Goal: Find specific page/section: Find specific page/section

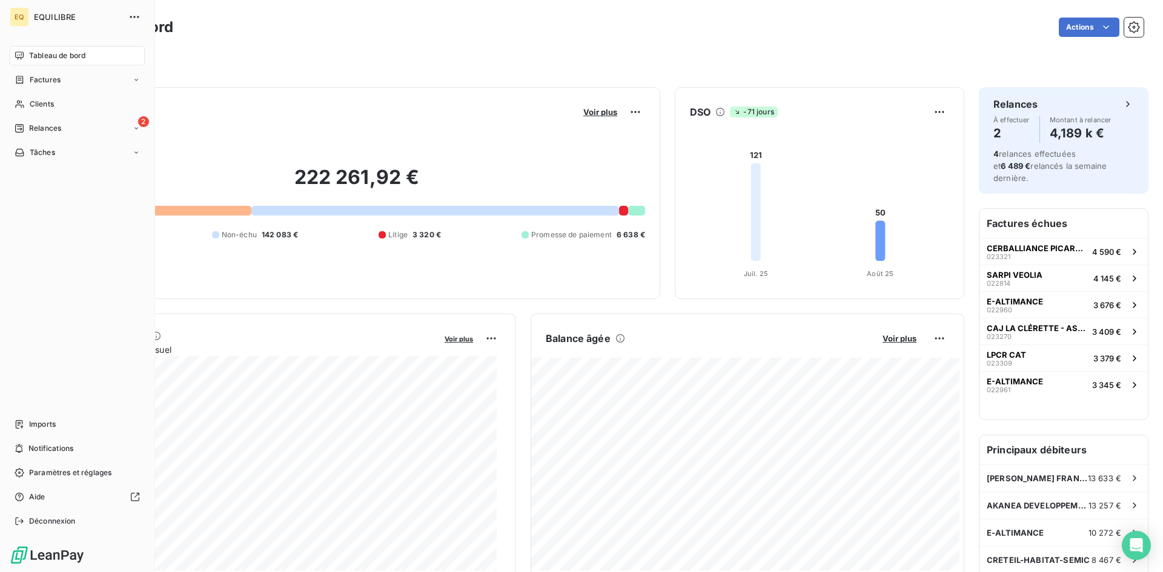
click at [71, 52] on span "Tableau de bord" at bounding box center [57, 55] width 56 height 11
click at [60, 79] on span "Factures" at bounding box center [45, 79] width 31 height 11
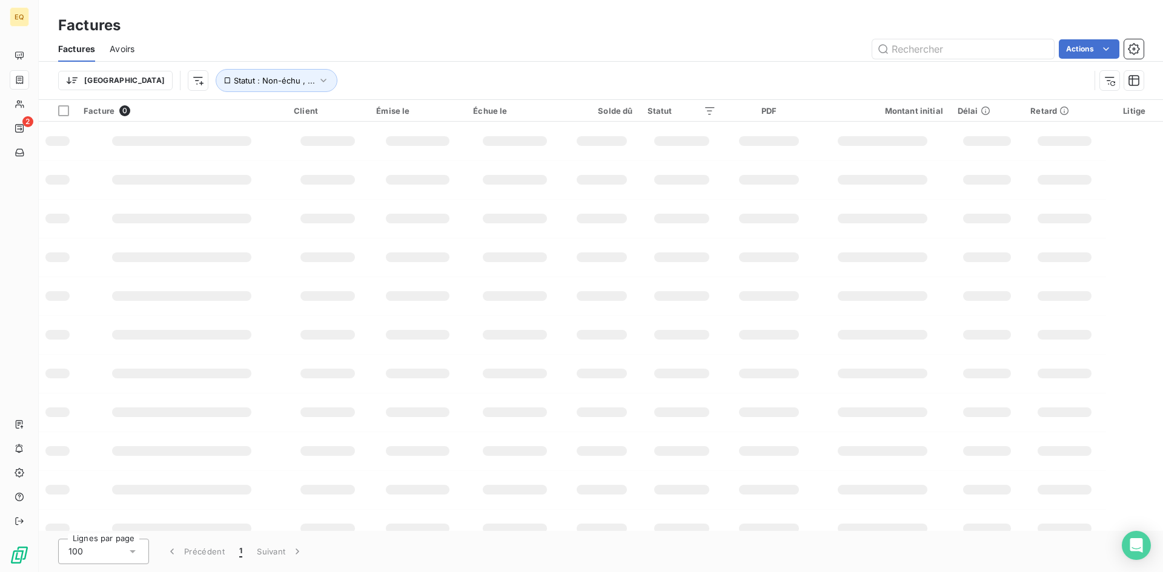
click at [61, 105] on div at bounding box center [63, 110] width 11 height 11
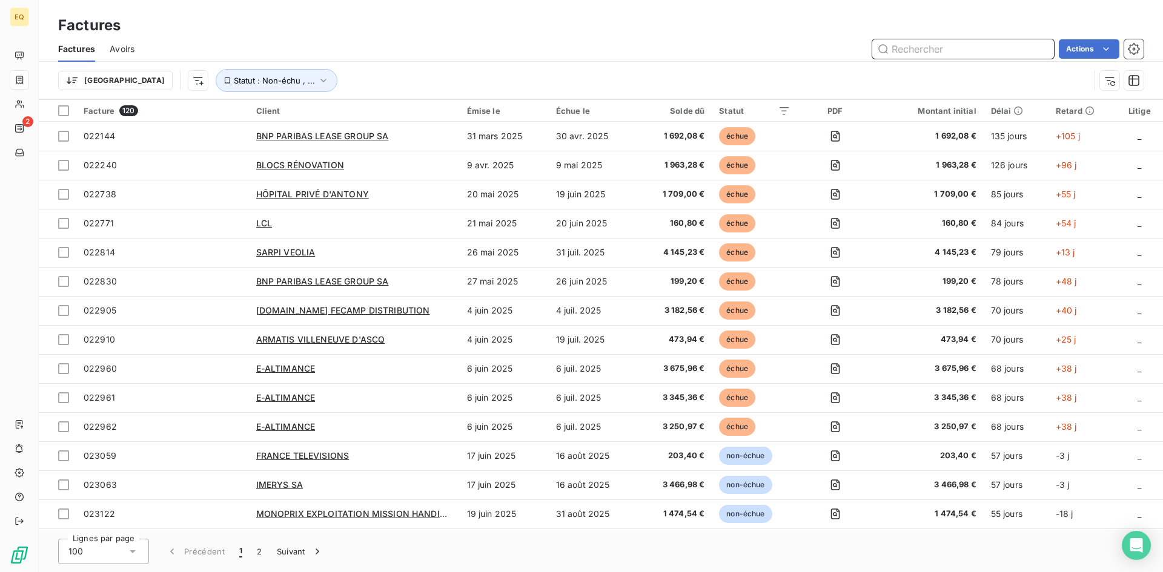
click at [921, 46] on input "text" at bounding box center [963, 48] width 182 height 19
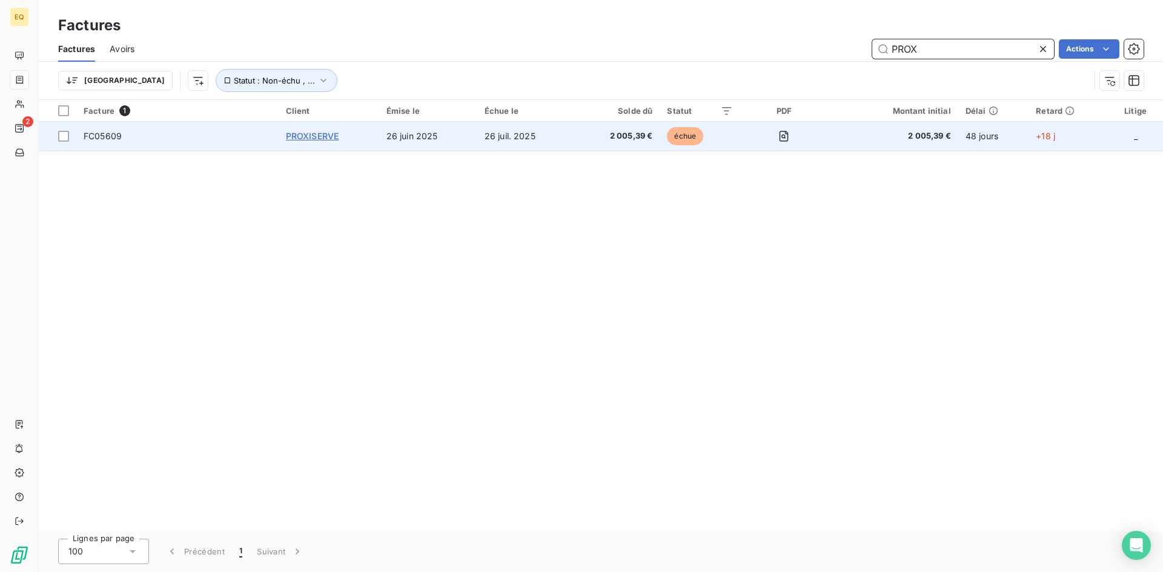
type input "PROX"
click at [307, 140] on span "PROXISERVE" at bounding box center [312, 136] width 53 height 10
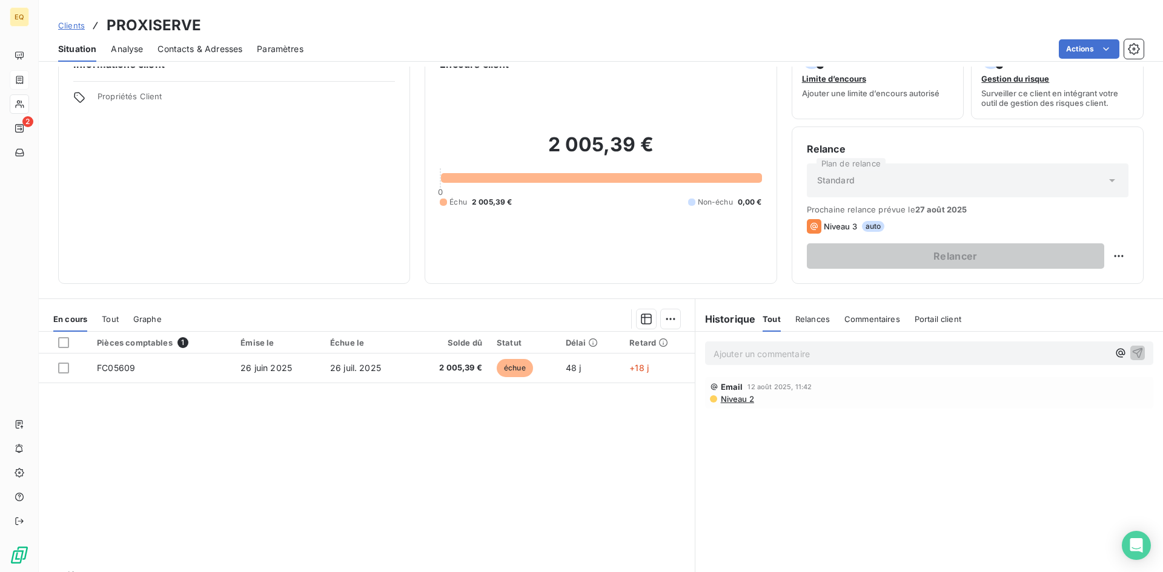
scroll to position [61, 0]
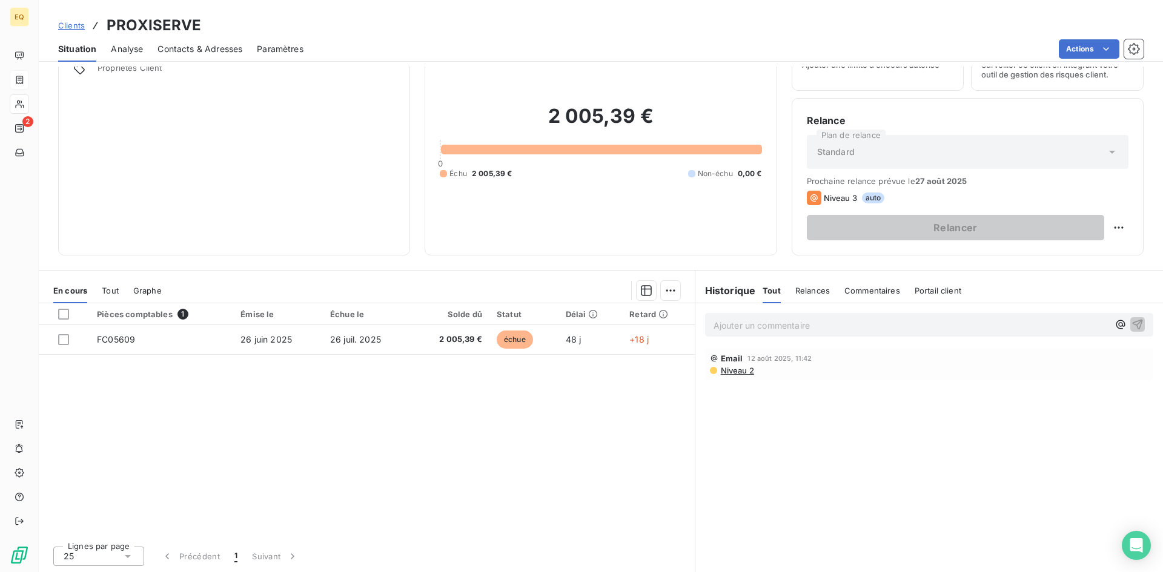
click at [877, 287] on span "Commentaires" at bounding box center [872, 291] width 56 height 10
click at [773, 292] on span "Tout" at bounding box center [770, 291] width 17 height 10
click at [854, 294] on span "Commentaires" at bounding box center [872, 291] width 56 height 10
click at [766, 329] on p "Ajouter un commentaire ﻿" at bounding box center [910, 325] width 395 height 15
click at [781, 322] on p "Ajouter un commentaire ﻿" at bounding box center [910, 325] width 395 height 15
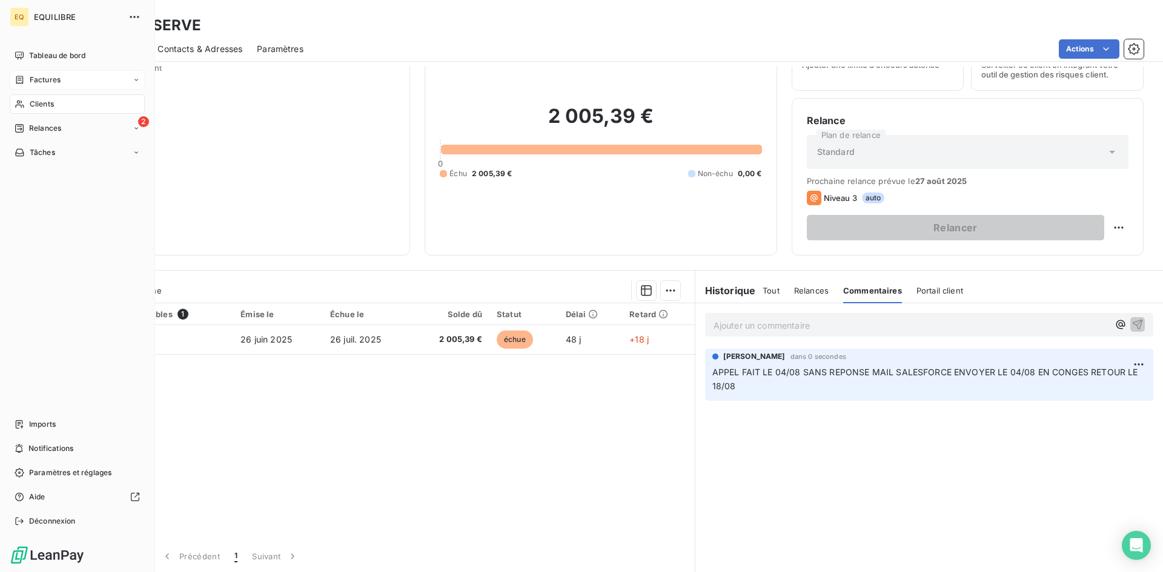
click at [54, 103] on div "Clients" at bounding box center [77, 103] width 135 height 19
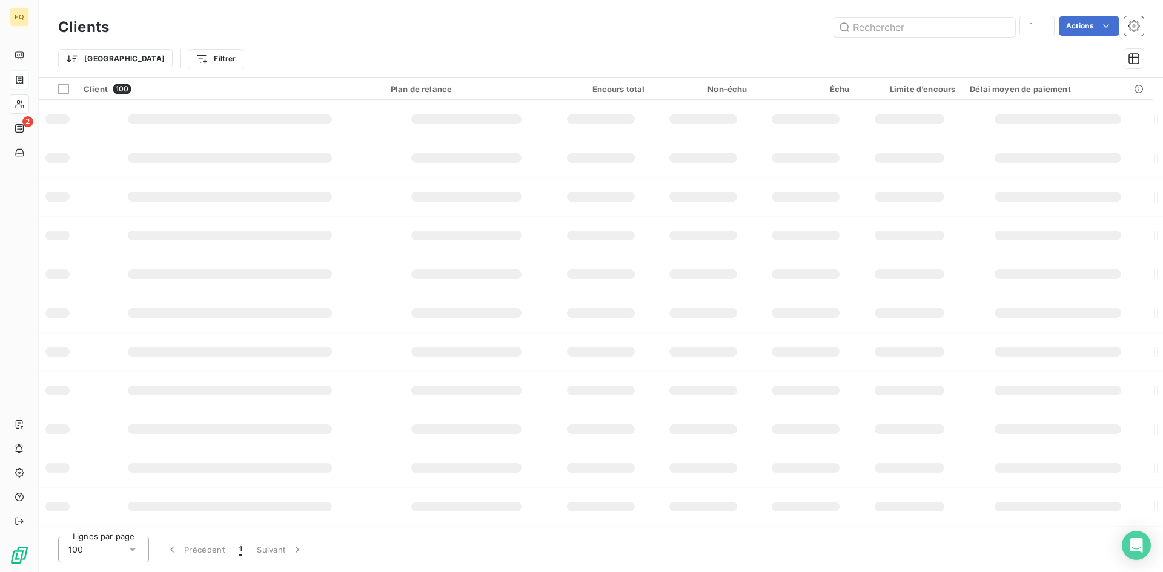
type input "centre"
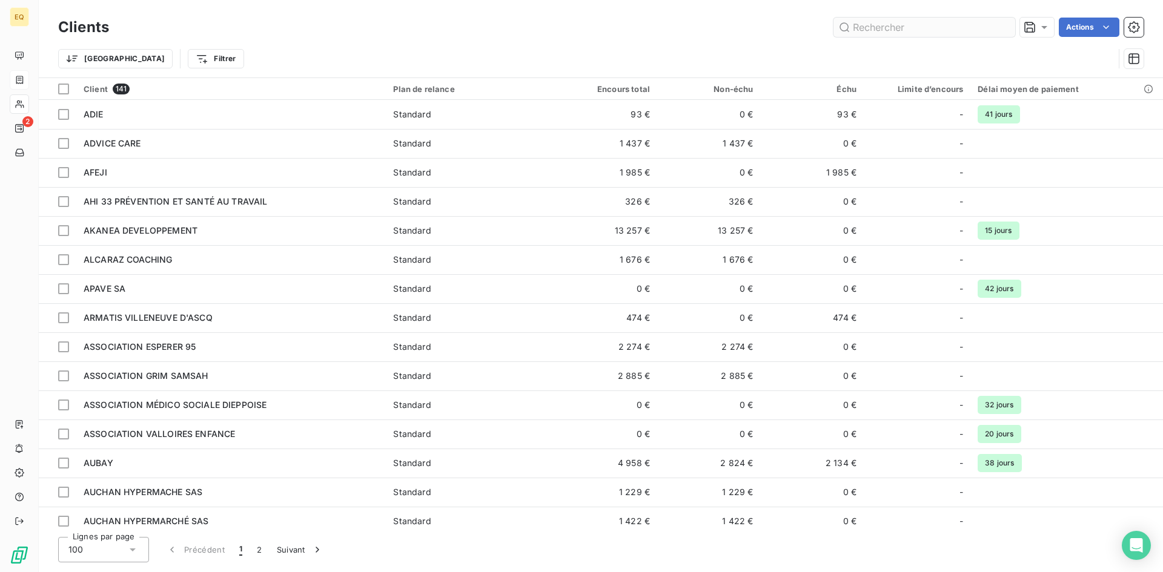
click at [911, 31] on input "text" at bounding box center [924, 27] width 182 height 19
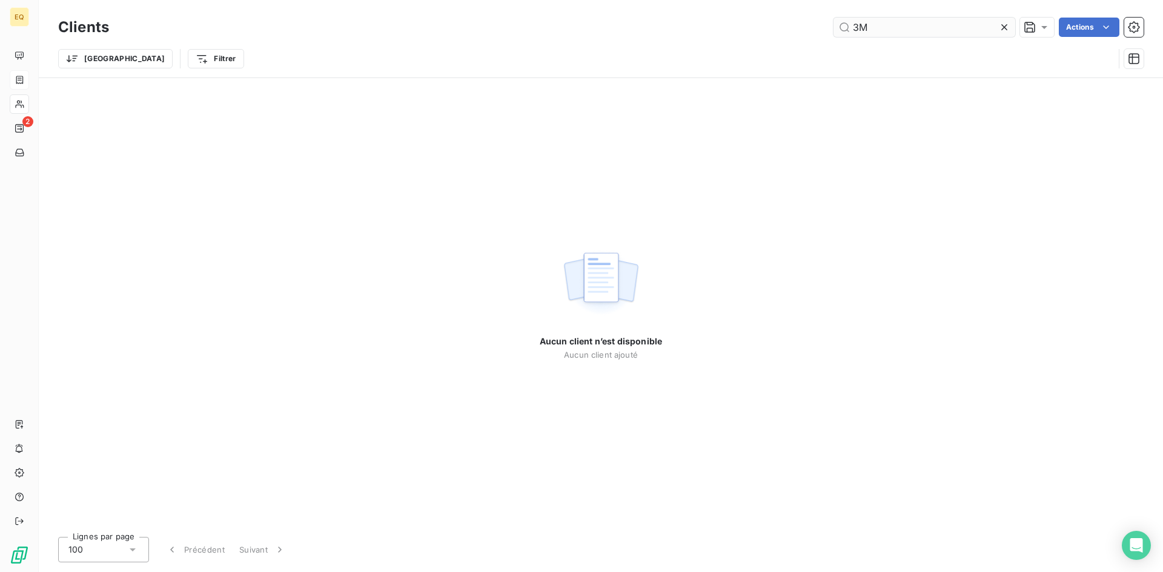
type input "3"
type input "0"
